Goal: Contribute content

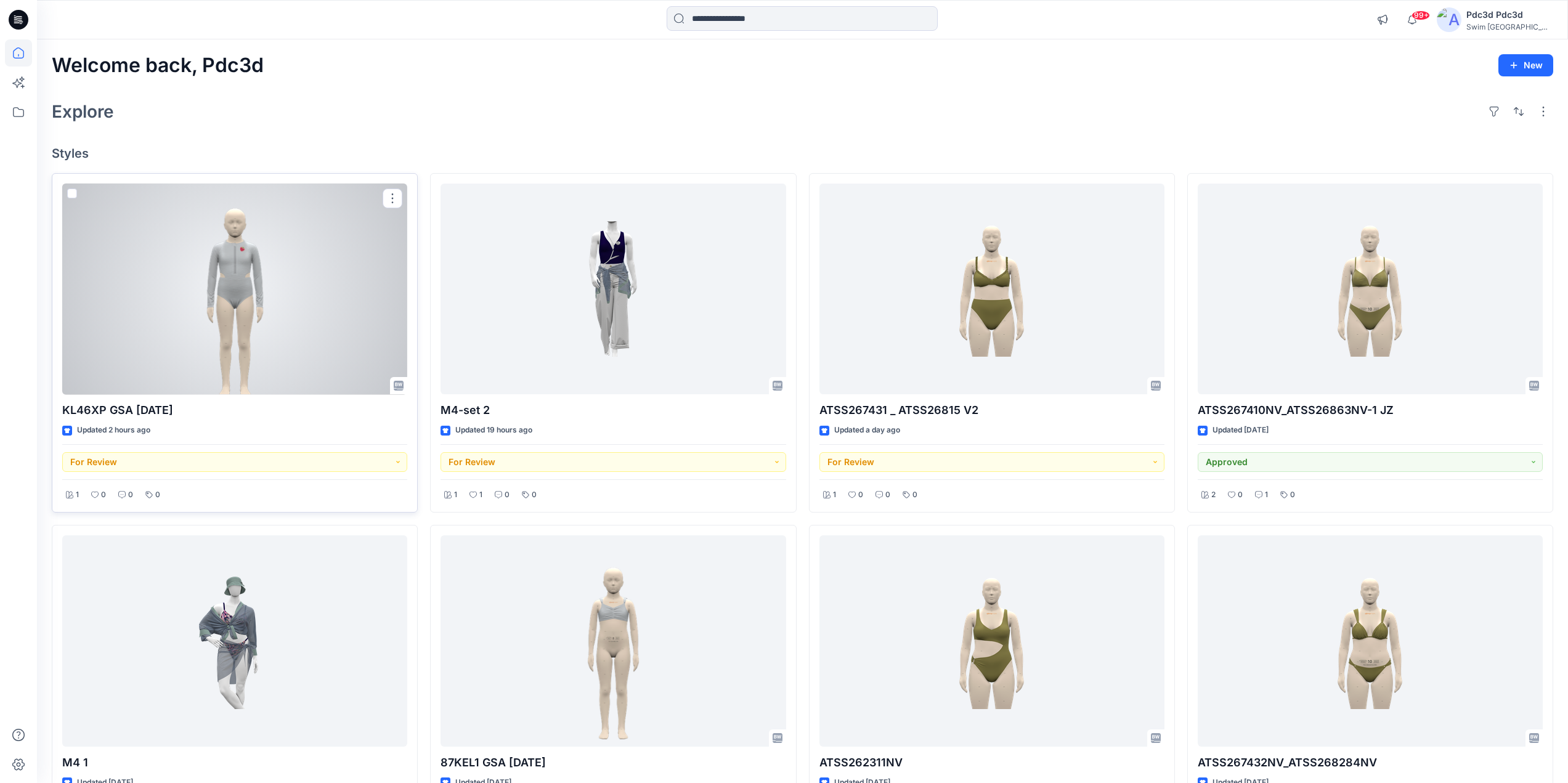
click at [191, 272] on div at bounding box center [234, 289] width 345 height 212
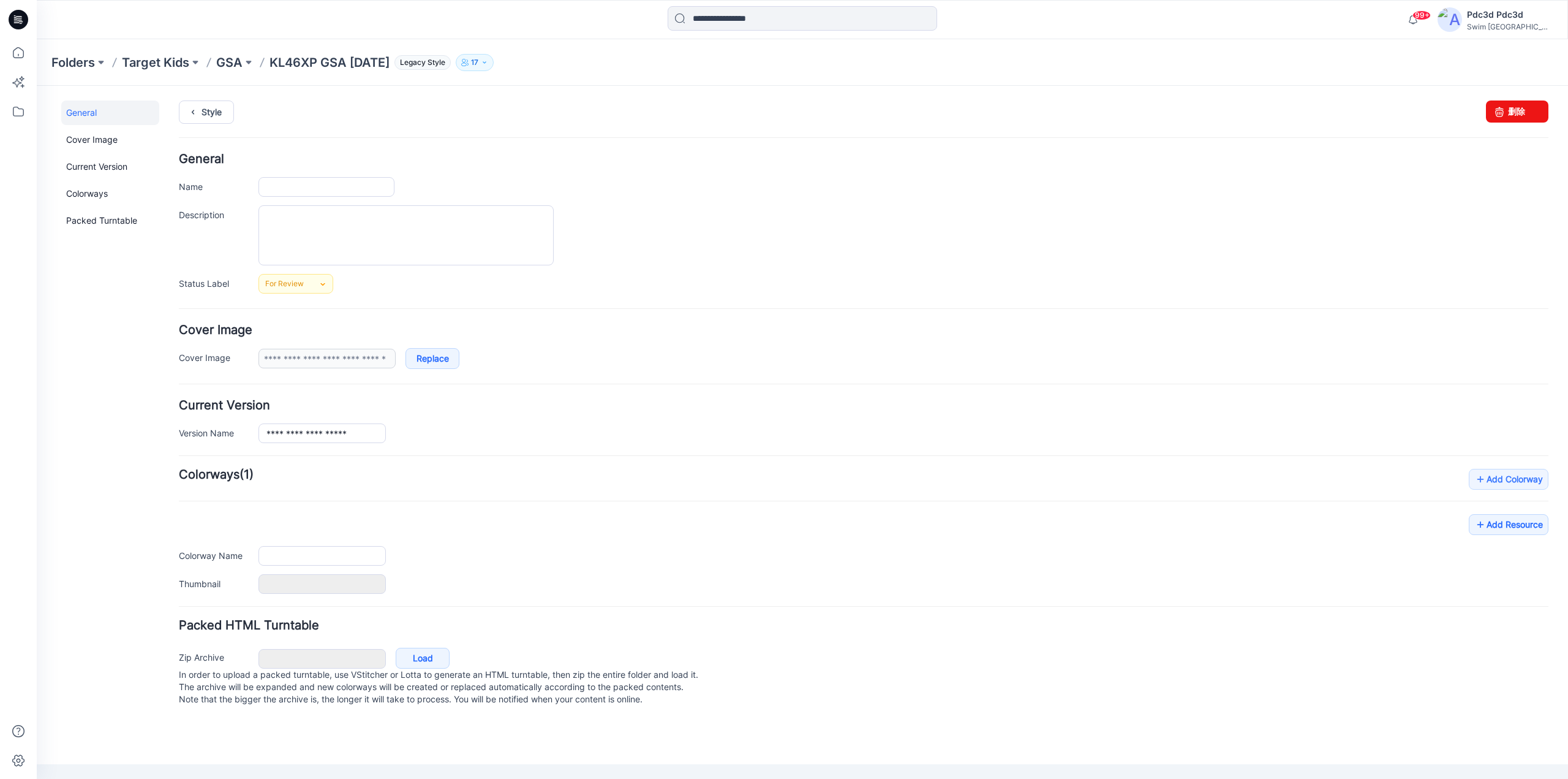
type input "**********"
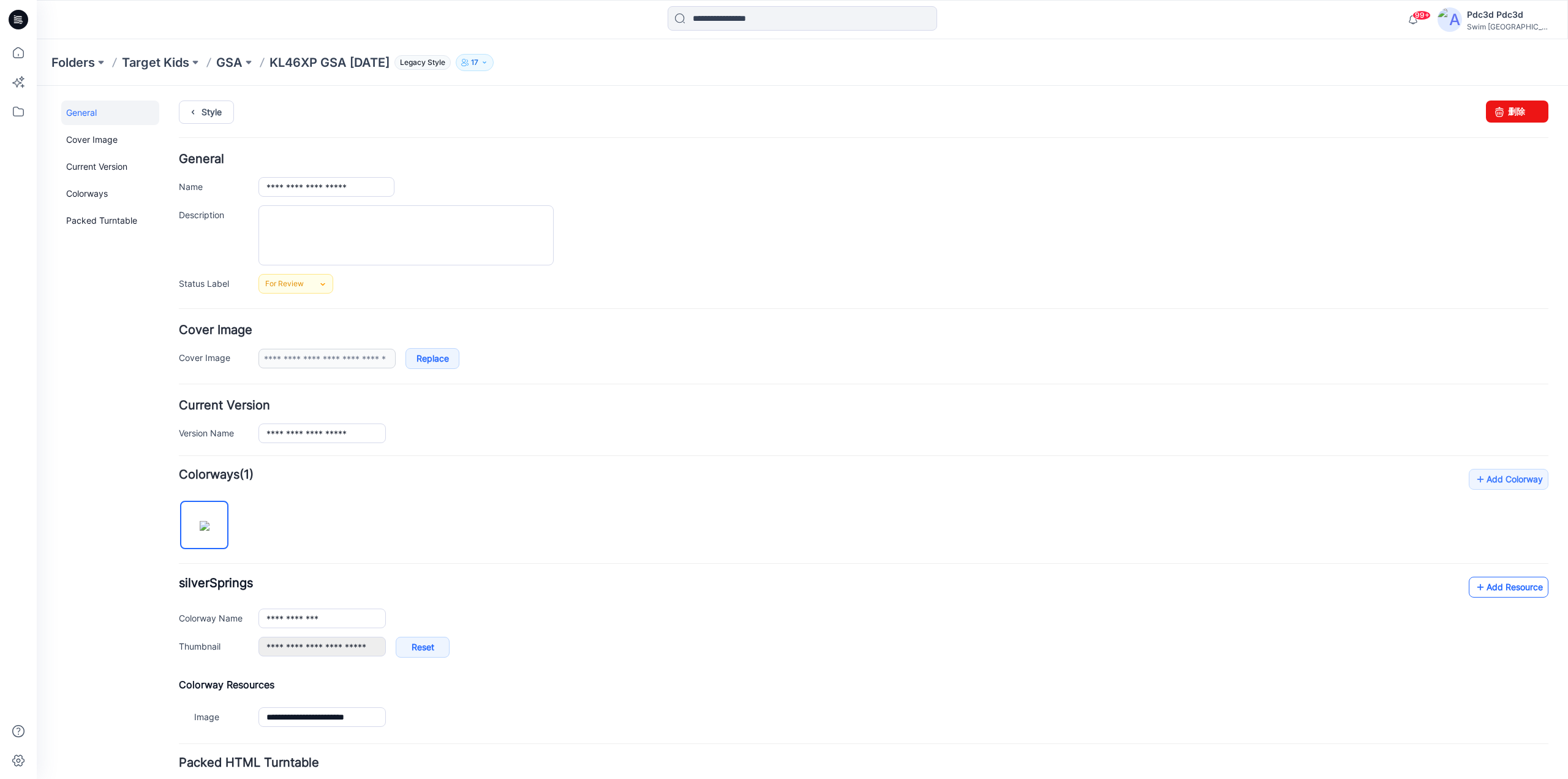
click at [1476, 582] on link "Add Resource" at bounding box center [1508, 586] width 79 height 21
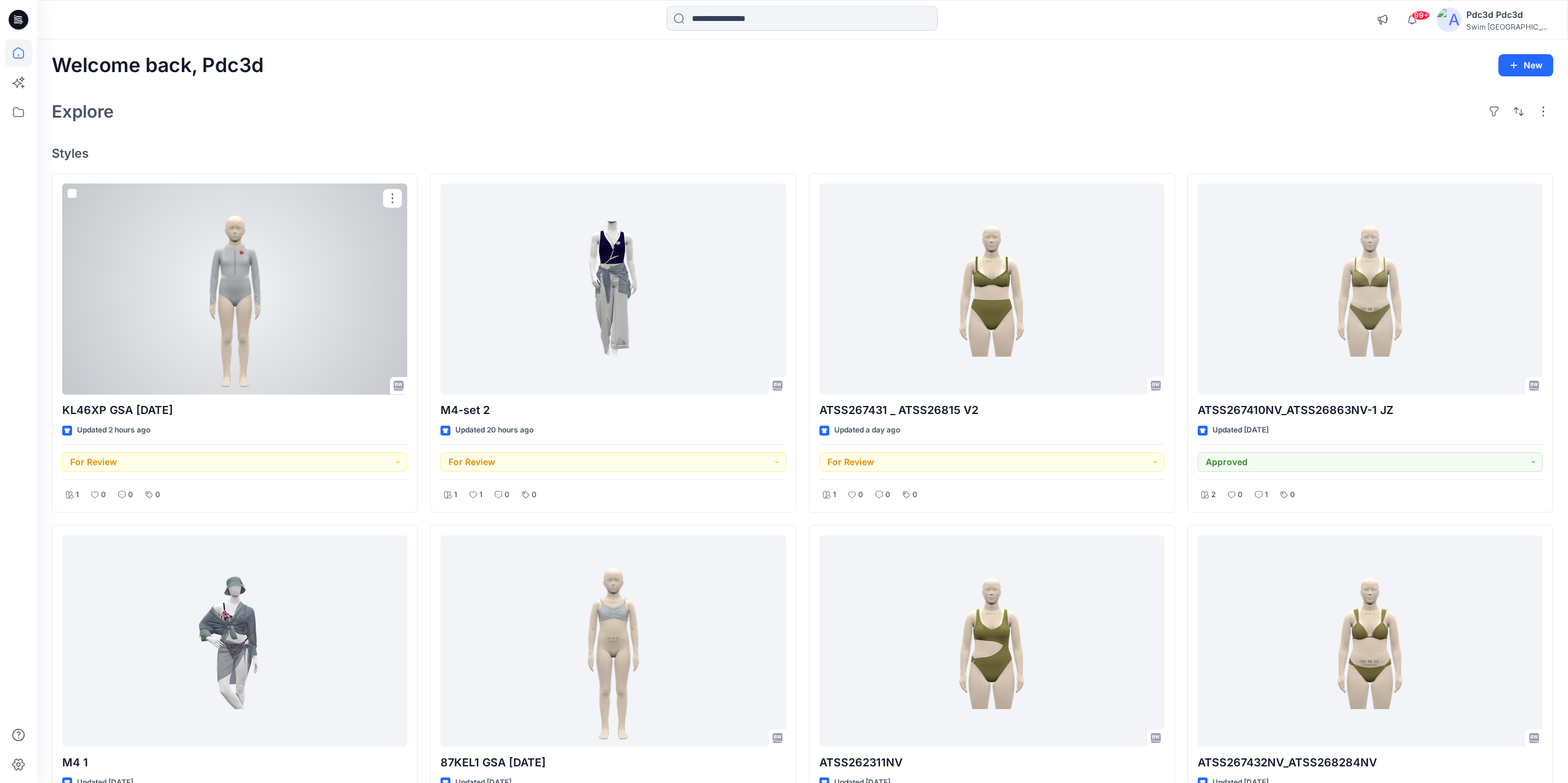
click at [221, 286] on div at bounding box center [234, 289] width 345 height 212
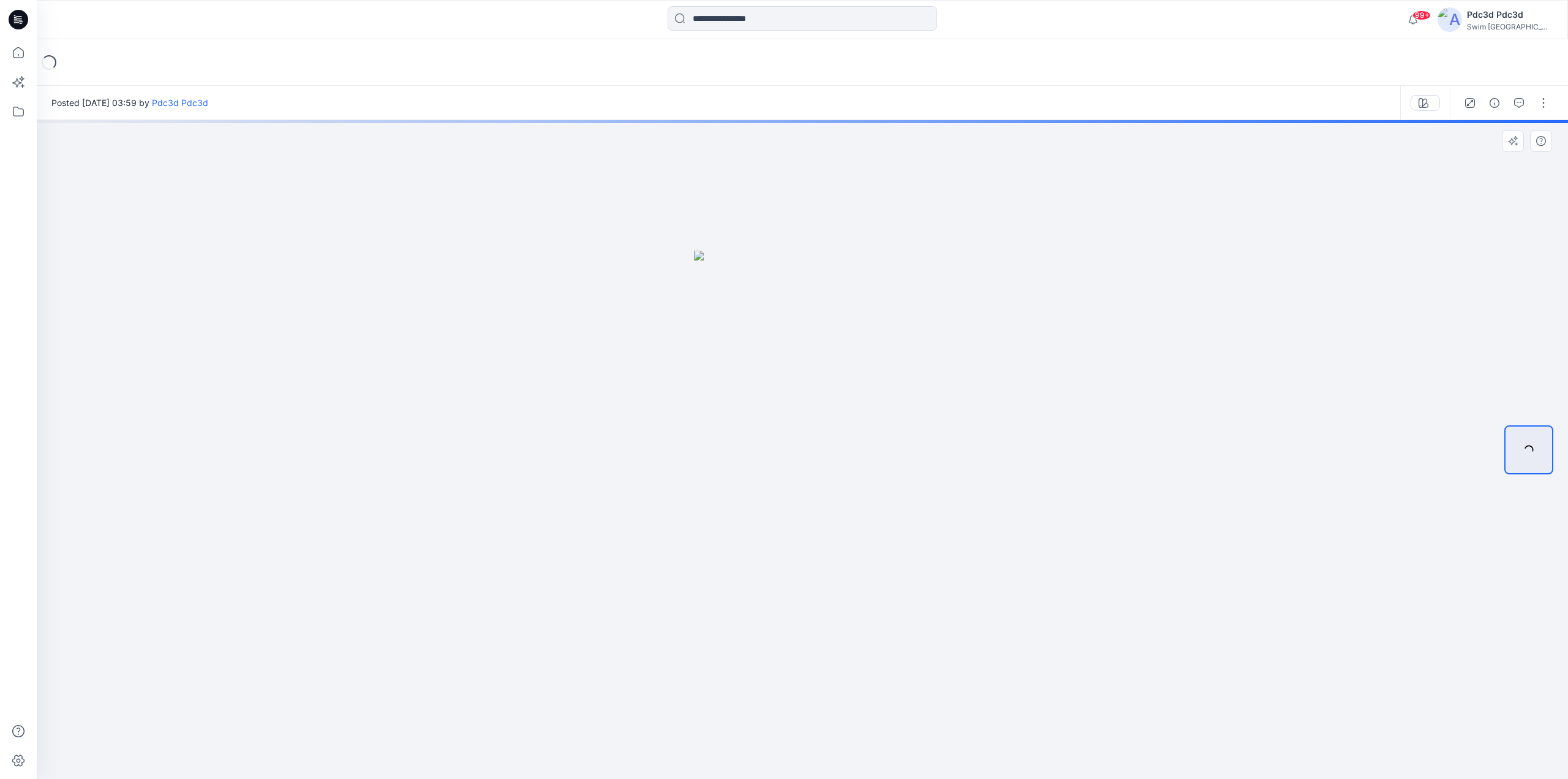
click at [1544, 101] on button "button" at bounding box center [1543, 102] width 19 height 19
click at [1013, 434] on div at bounding box center [802, 449] width 1531 height 659
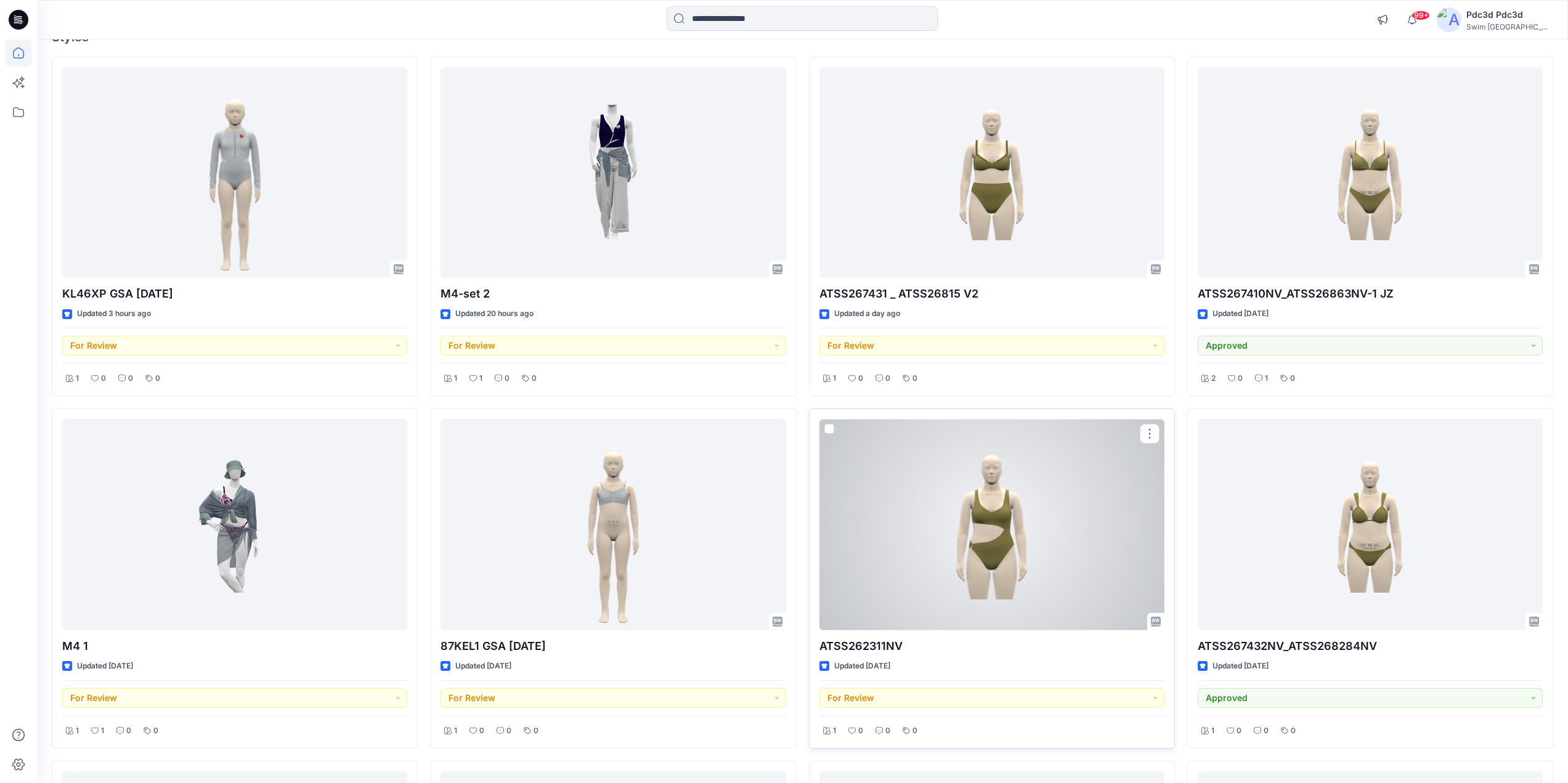
scroll to position [123, 0]
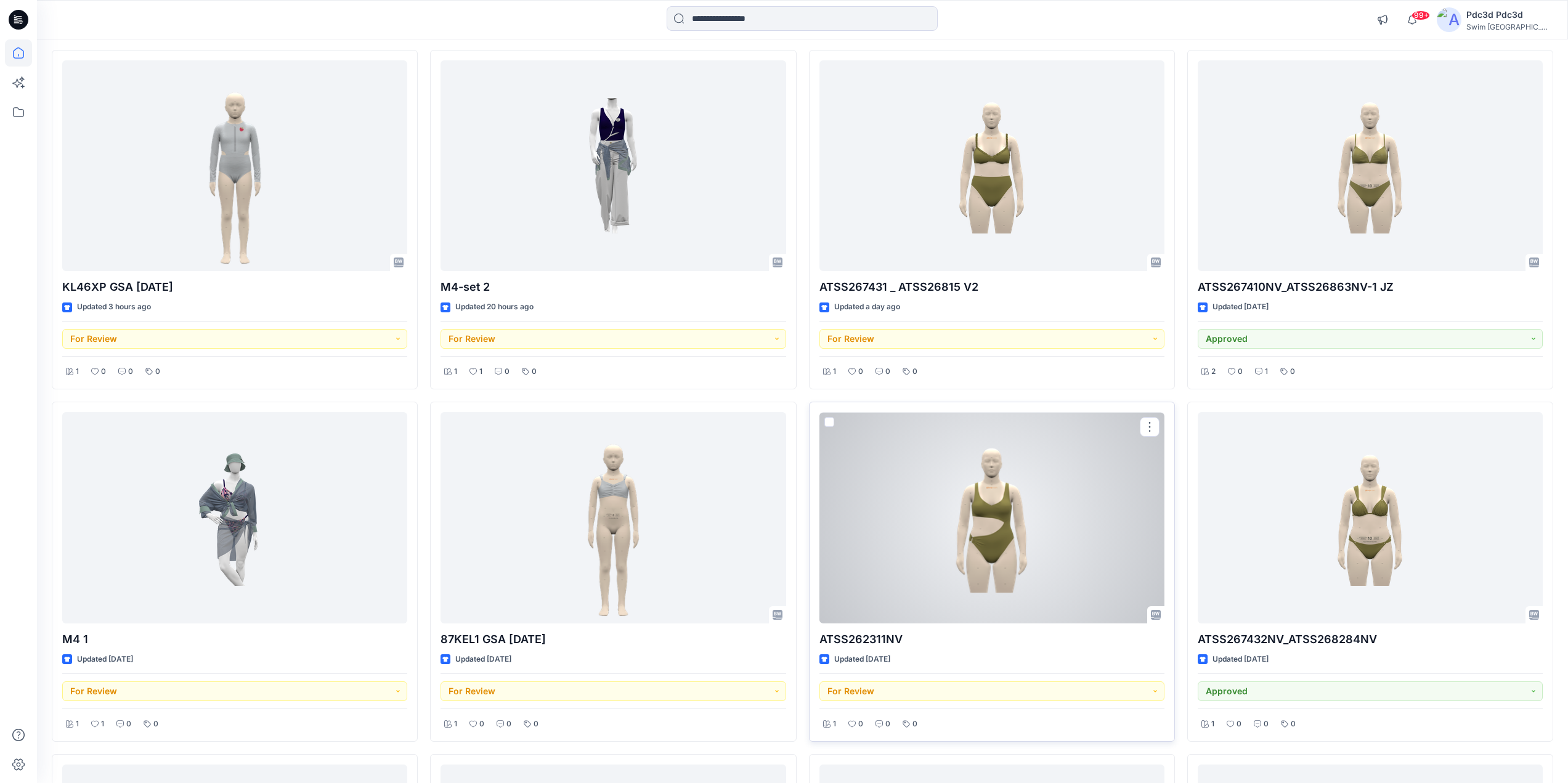
click at [1004, 554] on div at bounding box center [992, 518] width 345 height 212
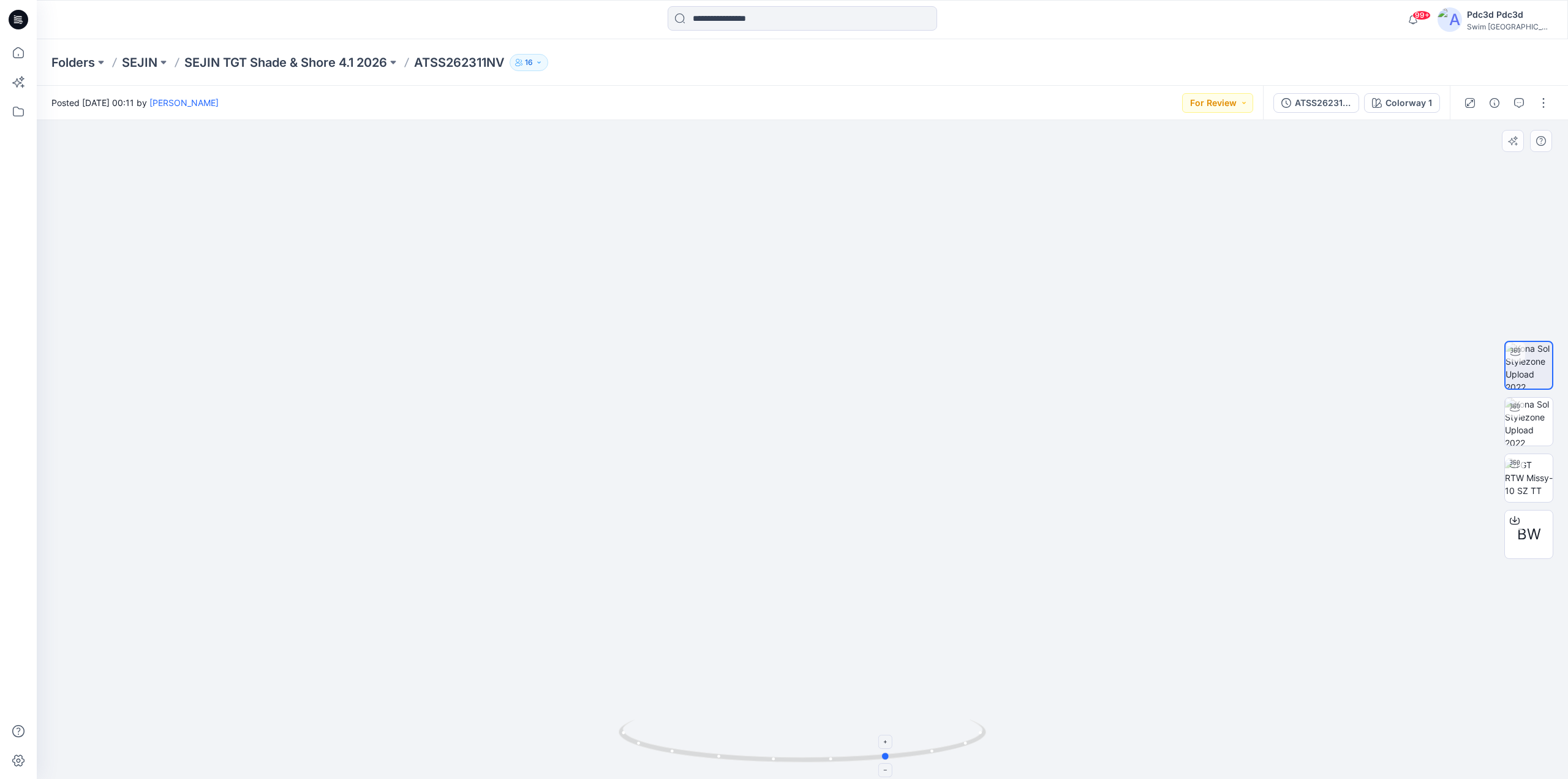
drag, startPoint x: 894, startPoint y: 763, endPoint x: 976, endPoint y: 749, distance: 83.2
click at [980, 750] on icon at bounding box center [803, 742] width 370 height 46
click at [19, 53] on icon at bounding box center [18, 52] width 27 height 27
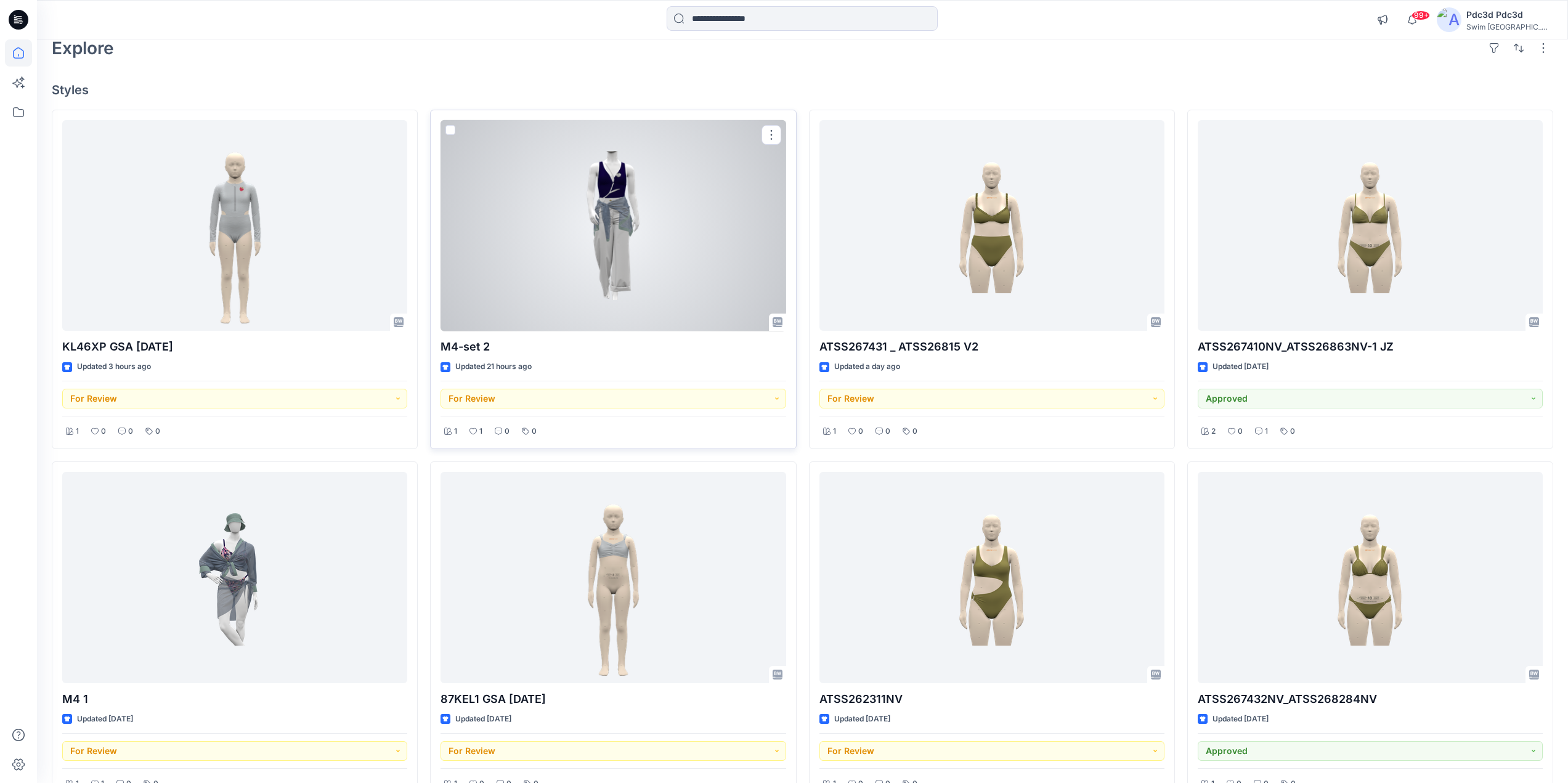
scroll to position [123, 0]
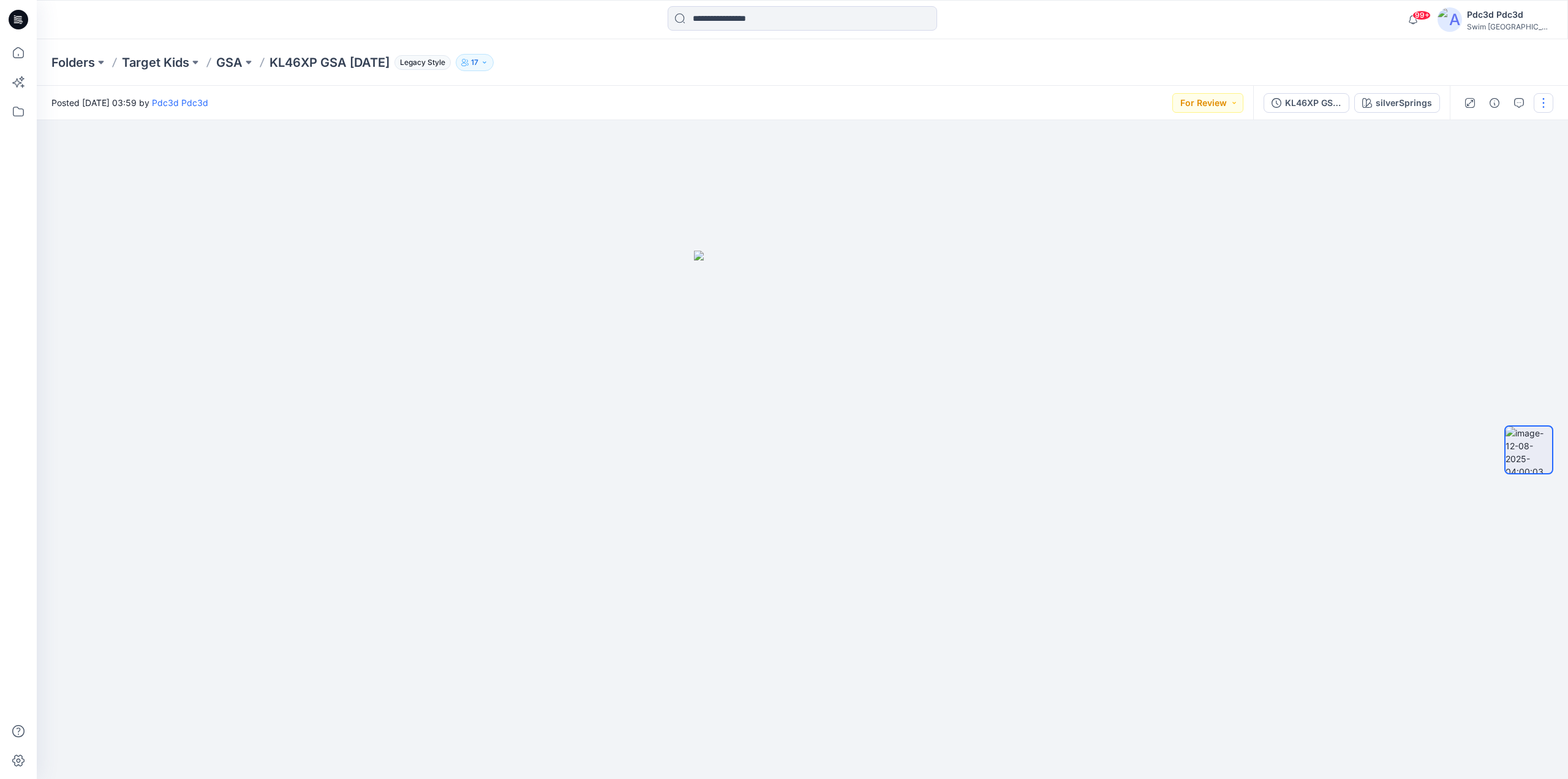
click at [1546, 101] on button "button" at bounding box center [1543, 102] width 19 height 19
click at [1449, 133] on icon "button" at bounding box center [1447, 132] width 10 height 10
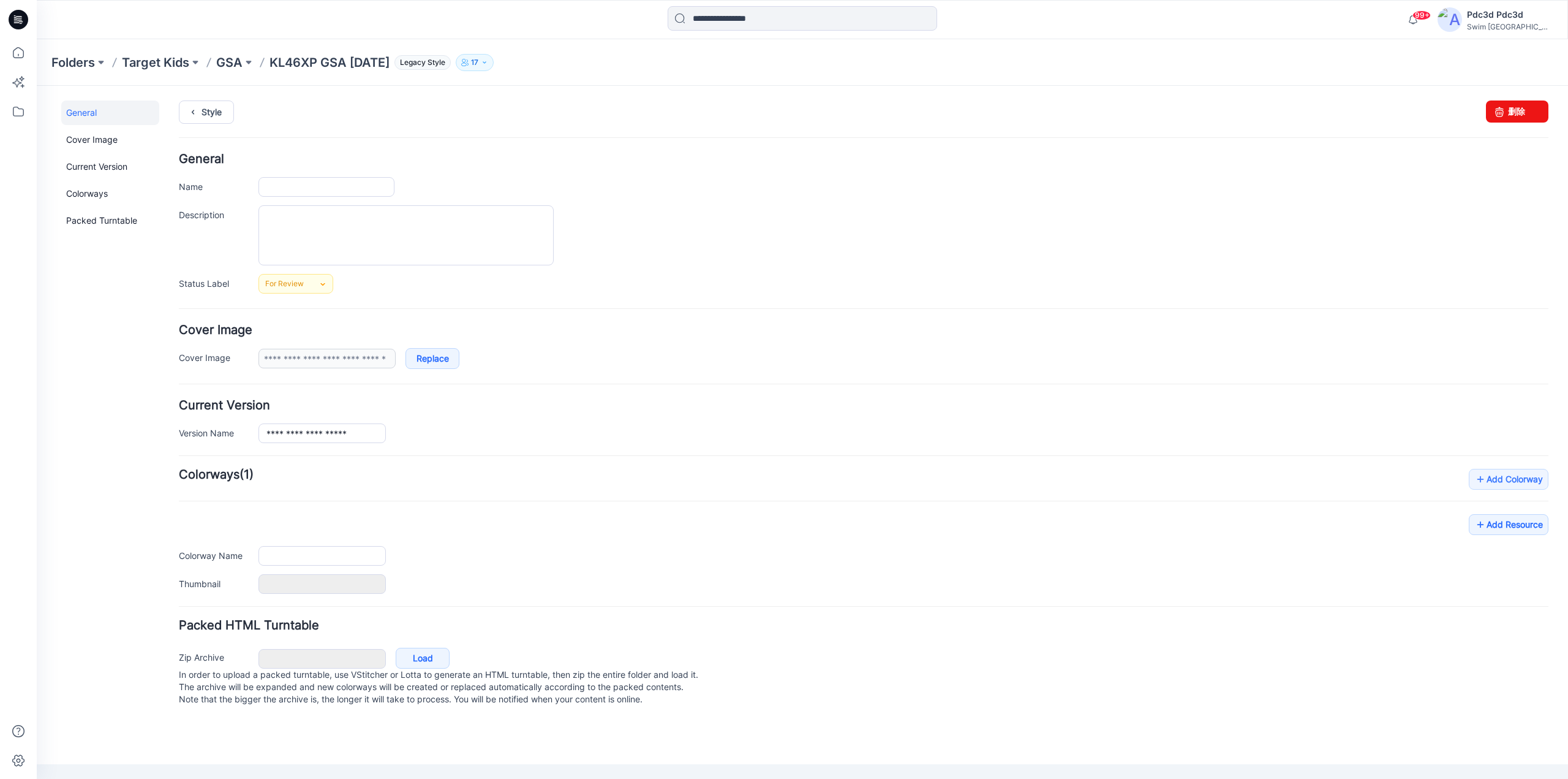
type input "**********"
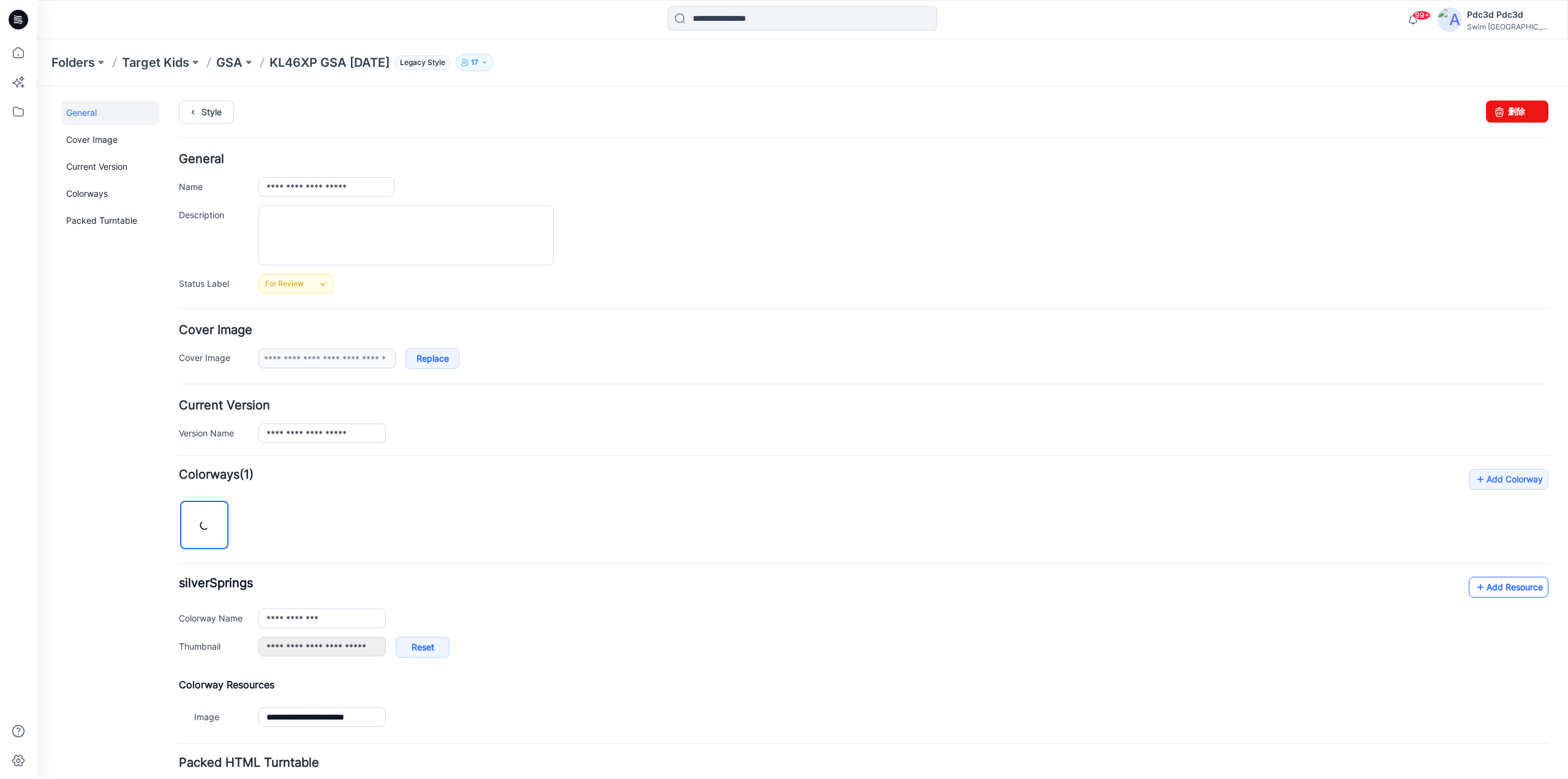
click at [1475, 588] on icon at bounding box center [1480, 586] width 12 height 19
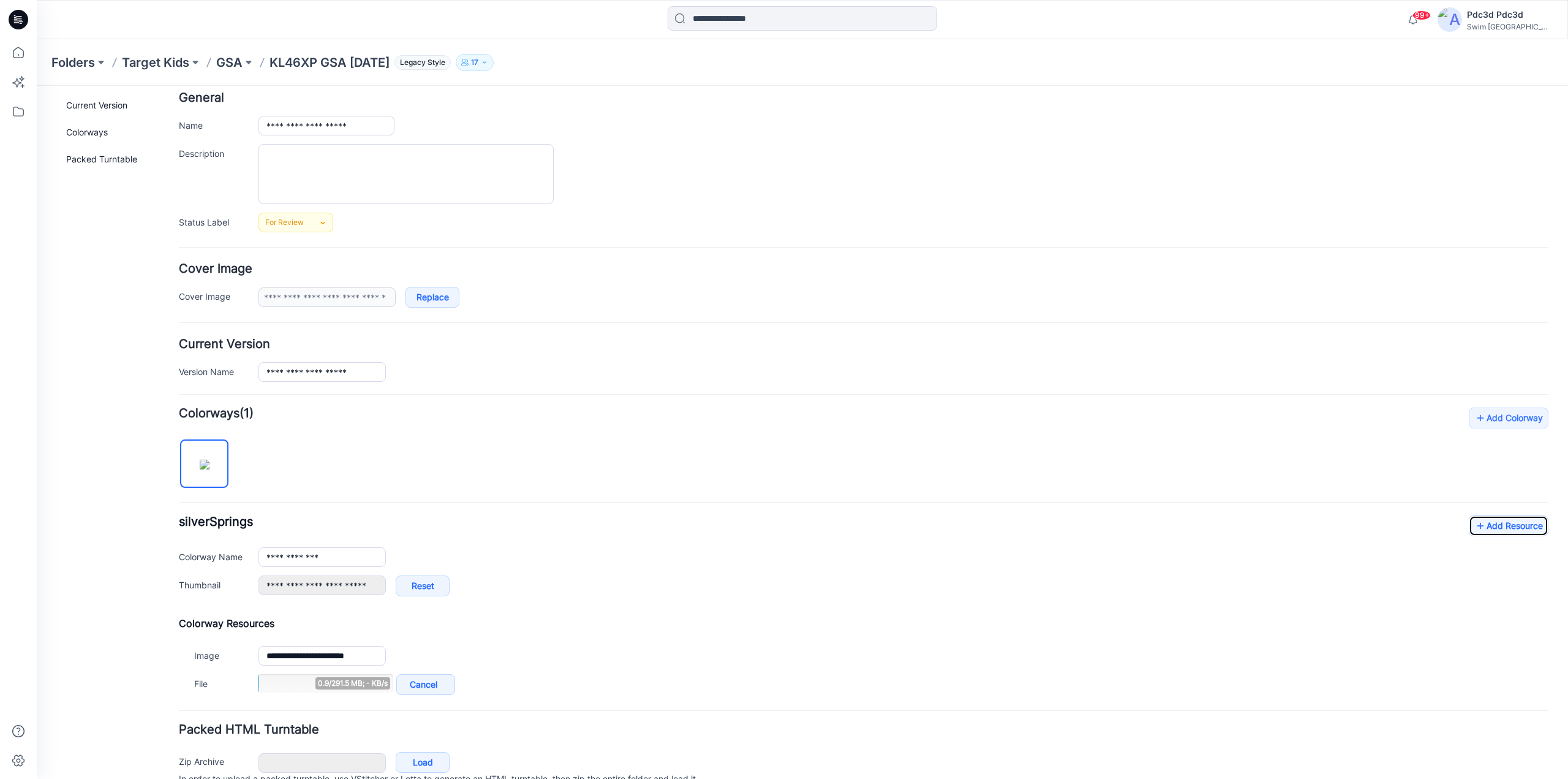
scroll to position [121, 0]
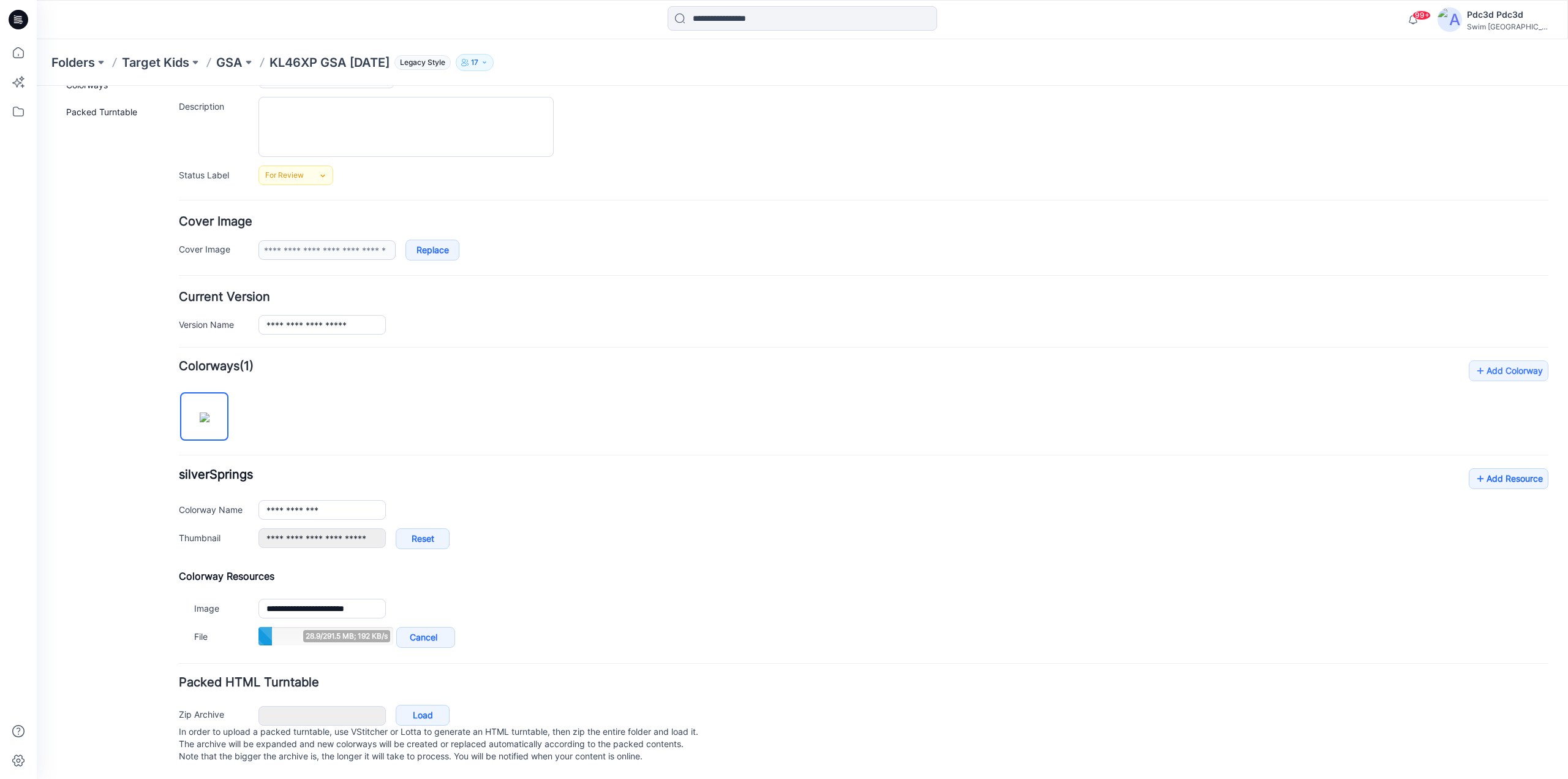
click at [1098, 676] on h4 "Packed HTML Turntable" at bounding box center [863, 682] width 1369 height 12
click at [821, 429] on div "**********" at bounding box center [863, 505] width 1369 height 290
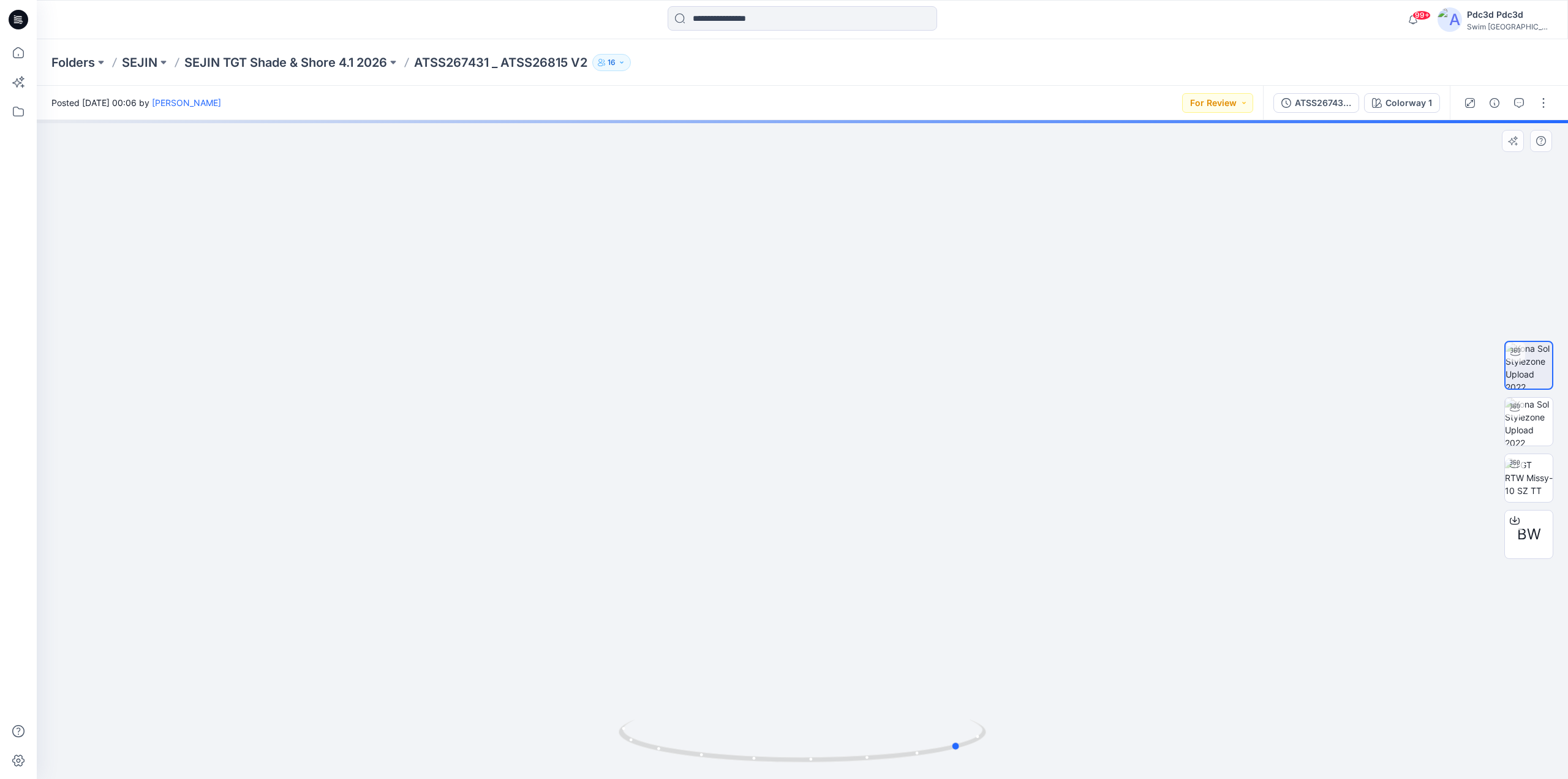
drag, startPoint x: 941, startPoint y: 757, endPoint x: 733, endPoint y: 708, distance: 213.7
click at [733, 708] on div at bounding box center [802, 449] width 1531 height 659
